Goal: Information Seeking & Learning: Learn about a topic

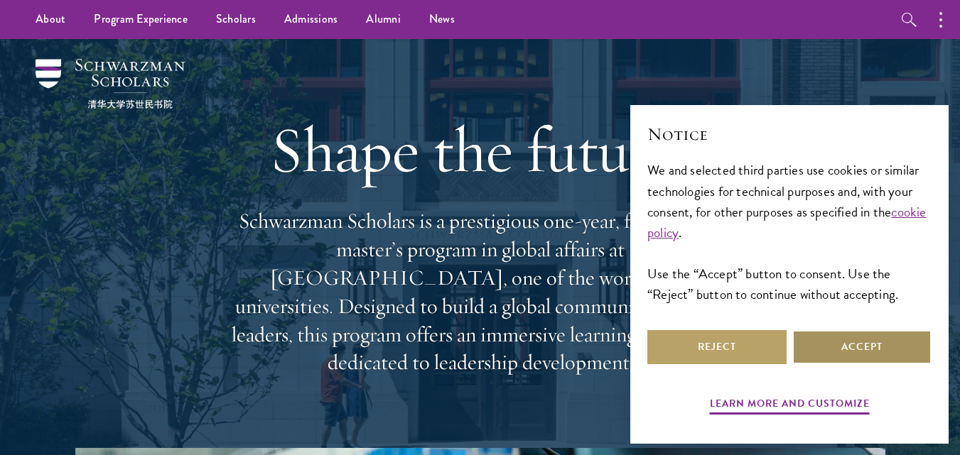
click at [848, 338] on button "Accept" at bounding box center [861, 347] width 139 height 34
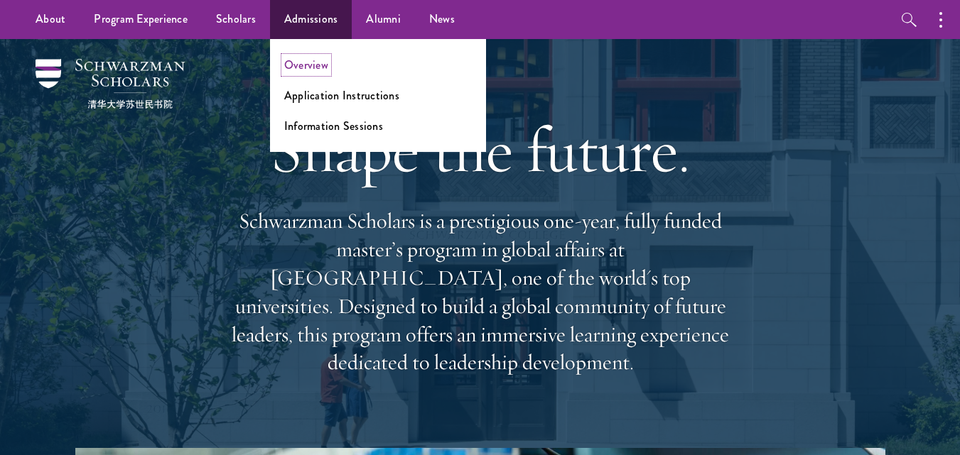
click at [296, 58] on link "Overview" at bounding box center [306, 65] width 44 height 16
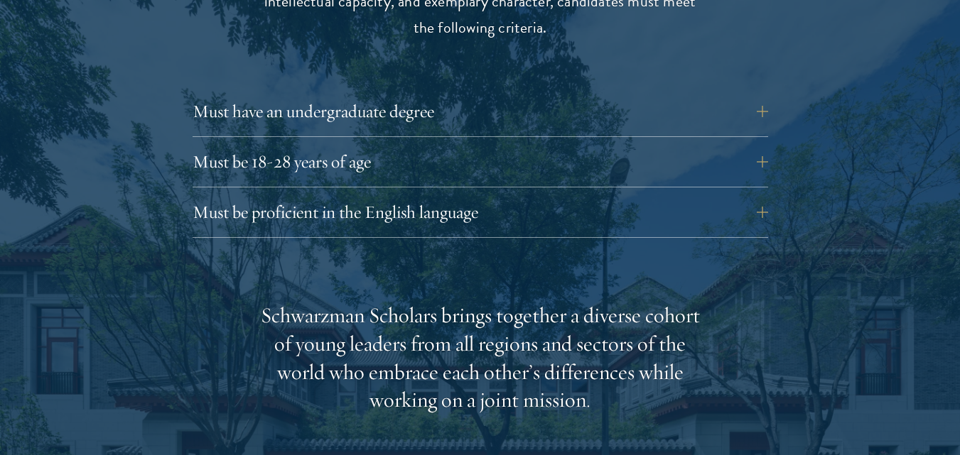
scroll to position [1990, 0]
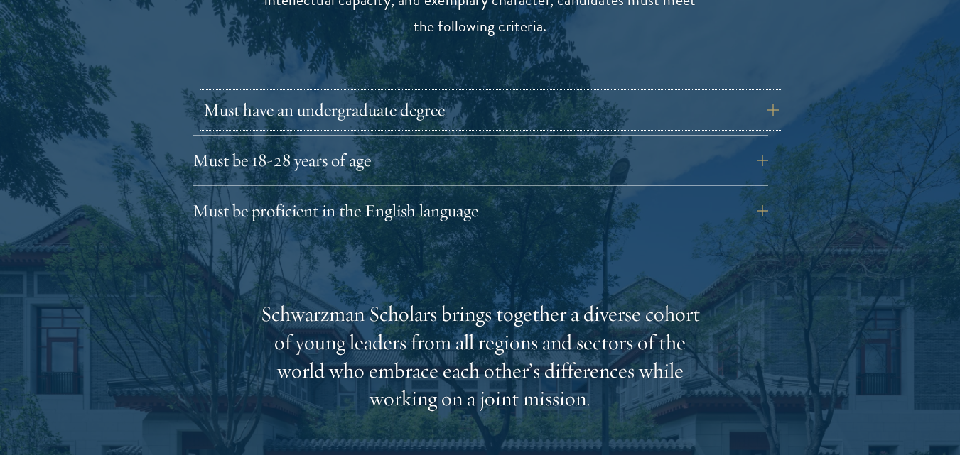
click at [319, 93] on button "Must have an undergraduate degree" at bounding box center [491, 110] width 576 height 34
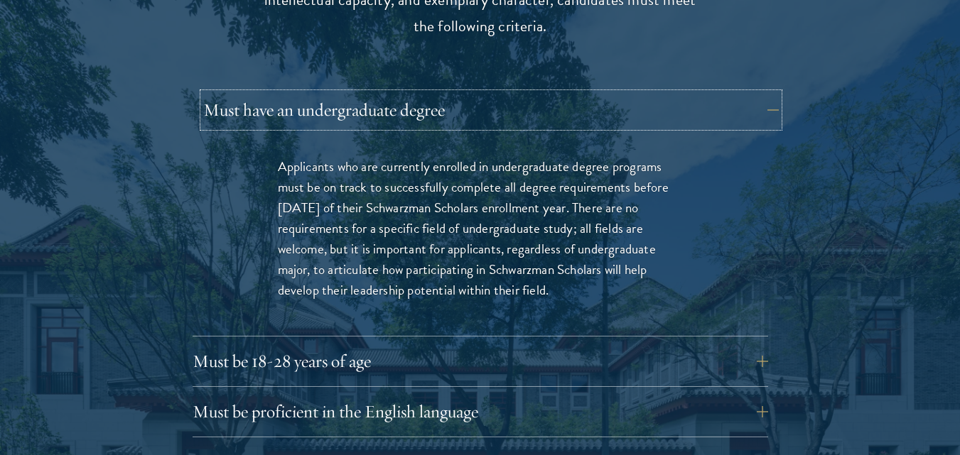
click at [319, 93] on button "Must have an undergraduate degree" at bounding box center [491, 110] width 576 height 34
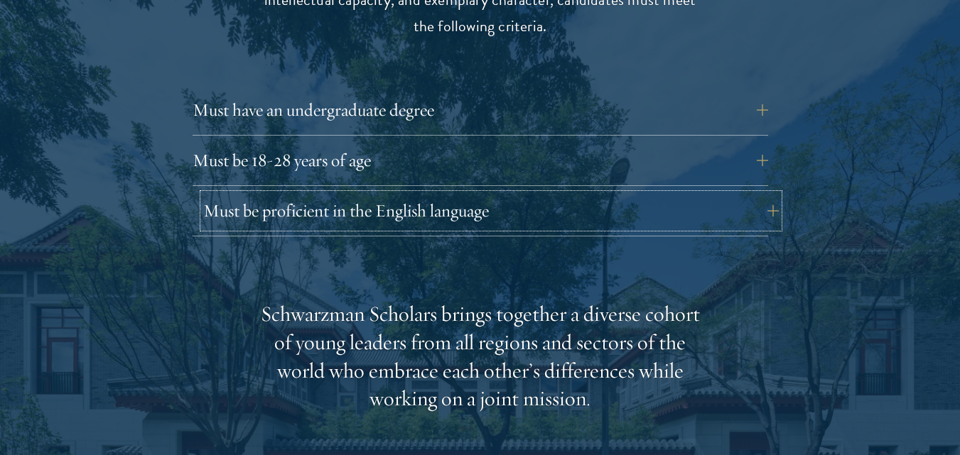
click at [328, 194] on button "Must be proficient in the English language" at bounding box center [491, 211] width 576 height 34
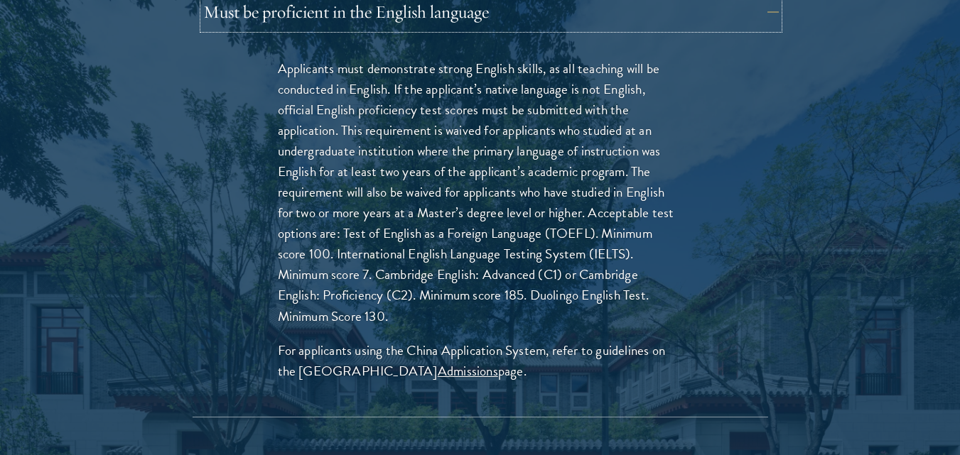
scroll to position [2217, 0]
